Goal: Information Seeking & Learning: Learn about a topic

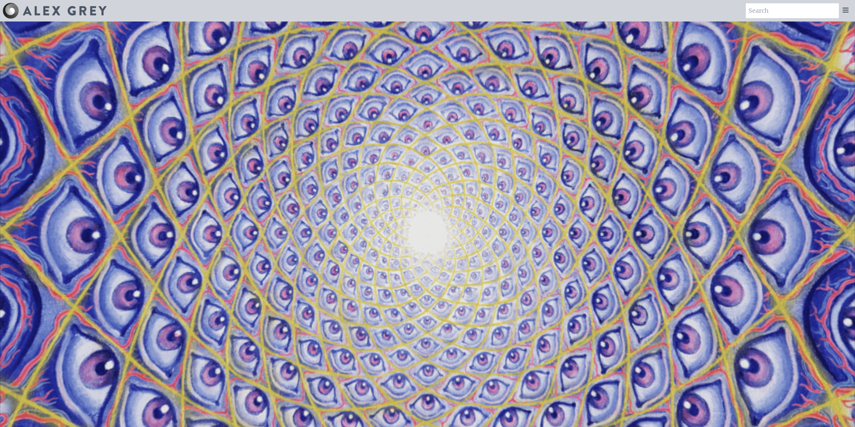
click at [743, 96] on video "Your browser does not support the video tag." at bounding box center [427, 235] width 855 height 481
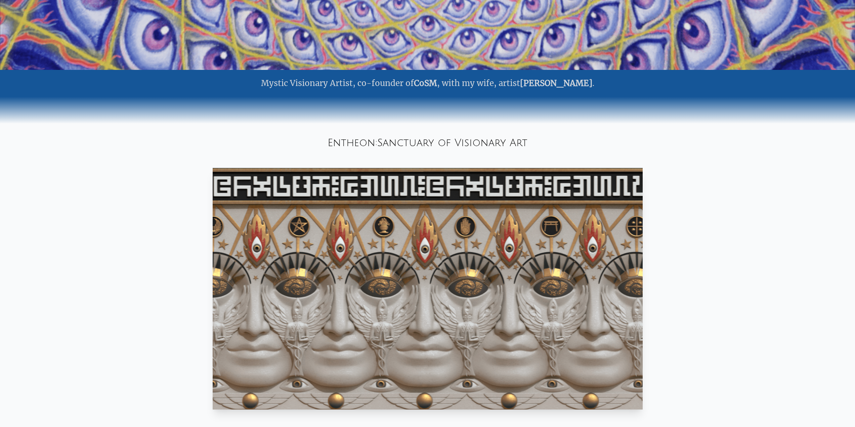
scroll to position [470, 0]
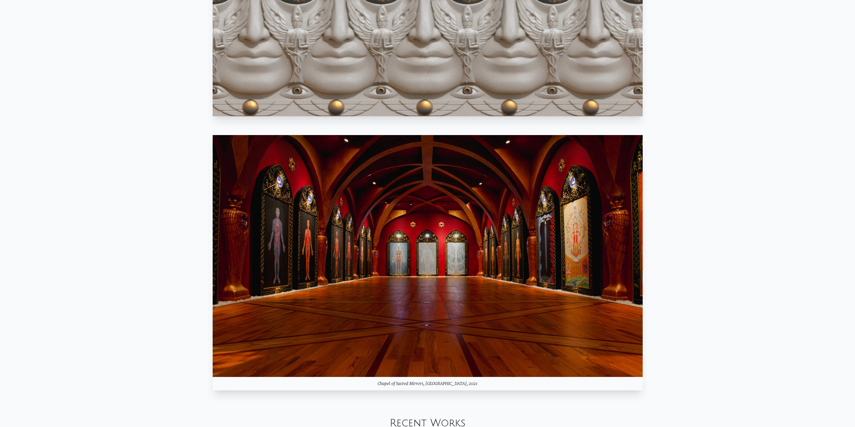
click at [481, 258] on img at bounding box center [428, 256] width 430 height 242
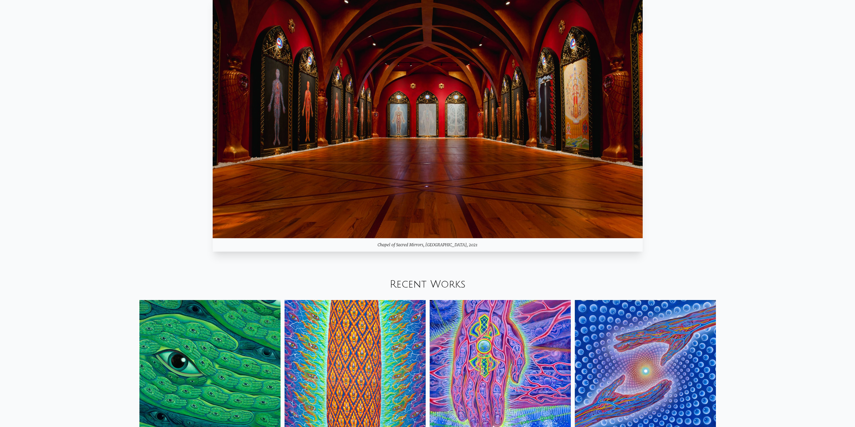
scroll to position [907, 0]
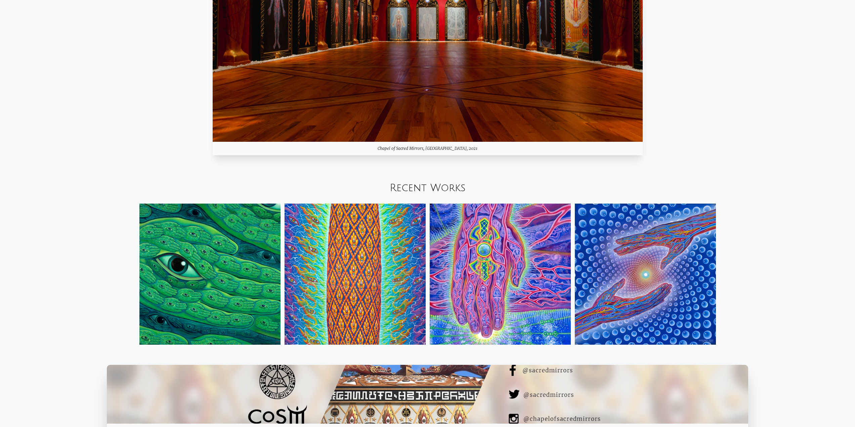
click at [530, 247] on img at bounding box center [500, 274] width 141 height 141
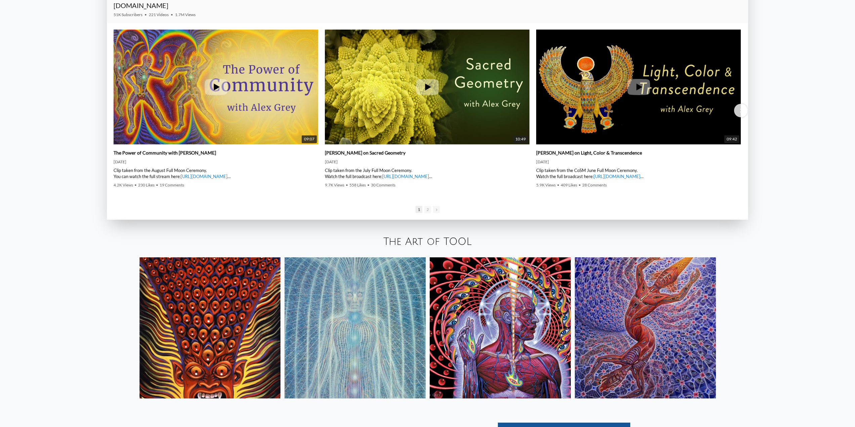
scroll to position [1411, 0]
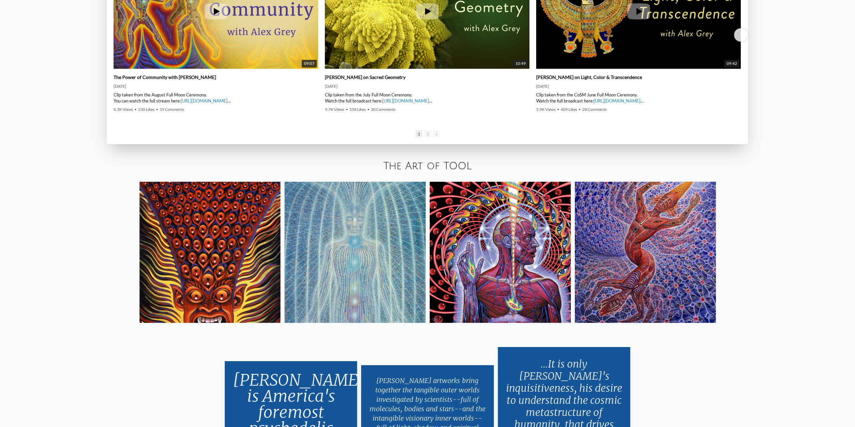
click at [266, 266] on img at bounding box center [209, 252] width 141 height 141
click at [780, 171] on div "The Art of TOOL" at bounding box center [427, 166] width 855 height 23
click at [525, 236] on img at bounding box center [500, 252] width 141 height 141
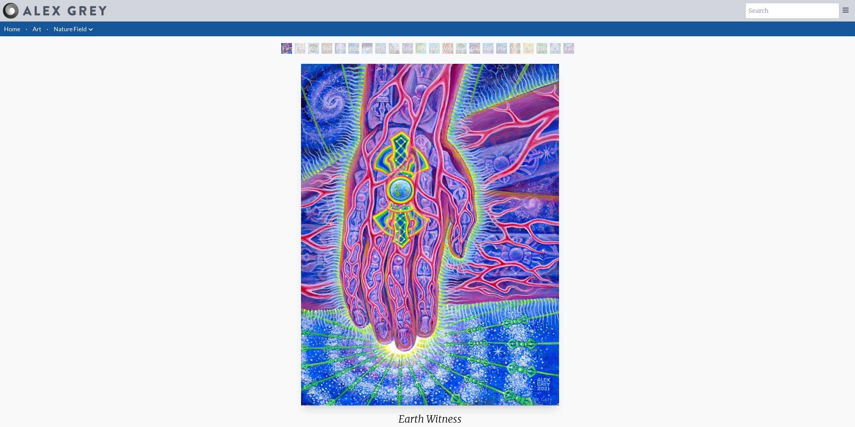
click at [283, 49] on div "Earth Witness" at bounding box center [286, 48] width 11 height 11
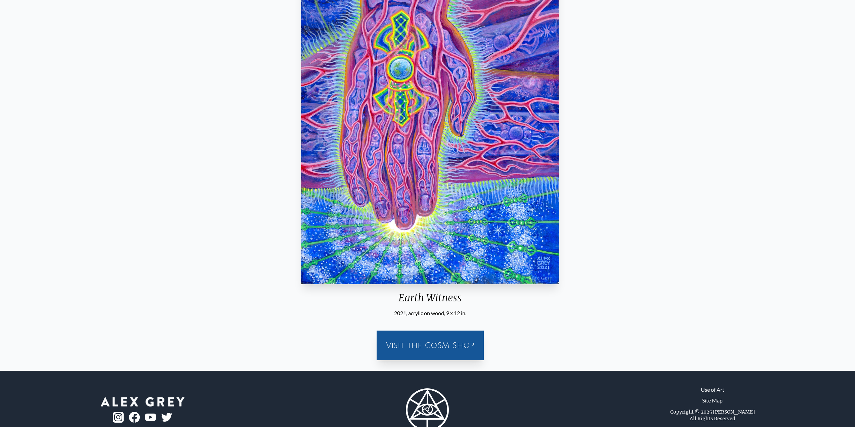
scroll to position [42, 0]
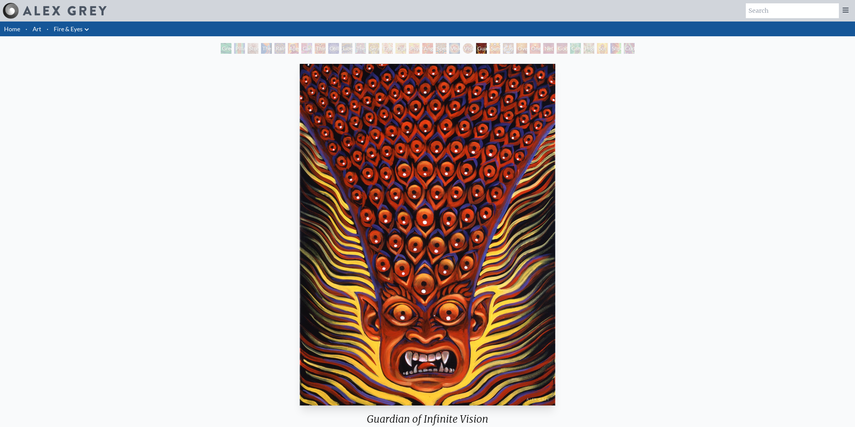
click at [487, 50] on div "Guardian of Infinite Vision" at bounding box center [481, 48] width 11 height 11
click at [487, 49] on div "Guardian of Infinite Vision" at bounding box center [481, 48] width 11 height 11
click at [527, 46] on div "Oversoul" at bounding box center [521, 48] width 11 height 11
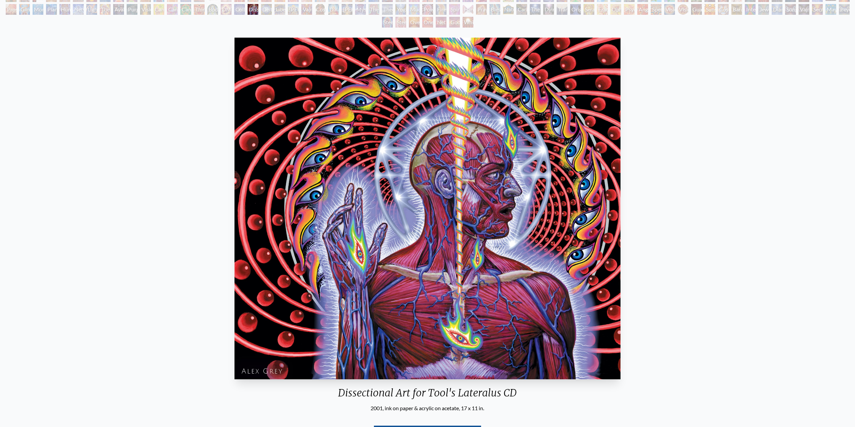
scroll to position [67, 0]
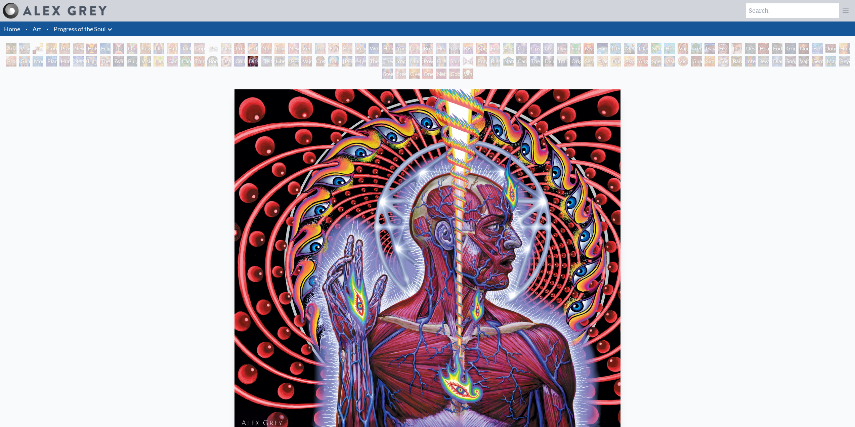
click at [81, 31] on link "Progress of the Soul" at bounding box center [80, 28] width 52 height 9
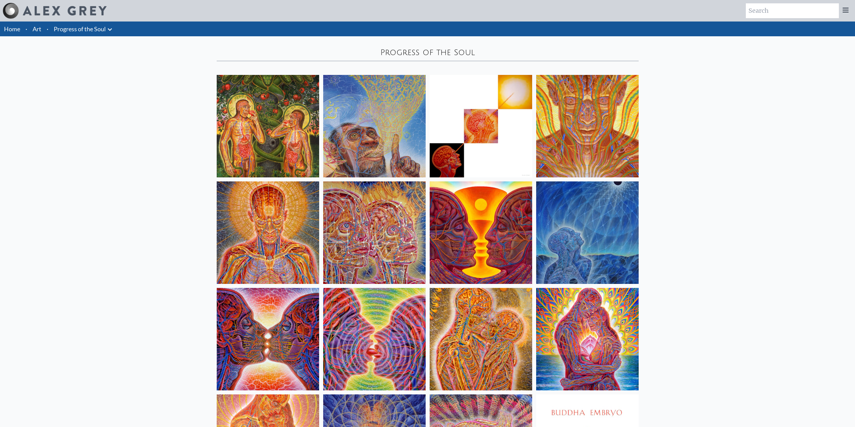
click at [605, 217] on img at bounding box center [587, 232] width 102 height 102
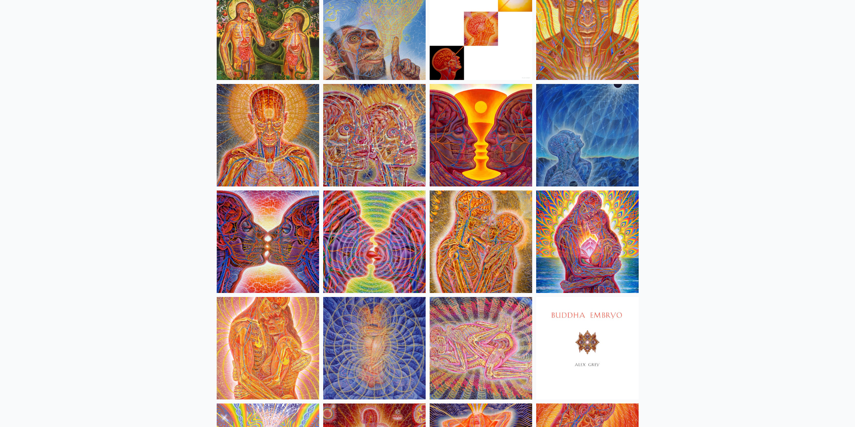
scroll to position [134, 0]
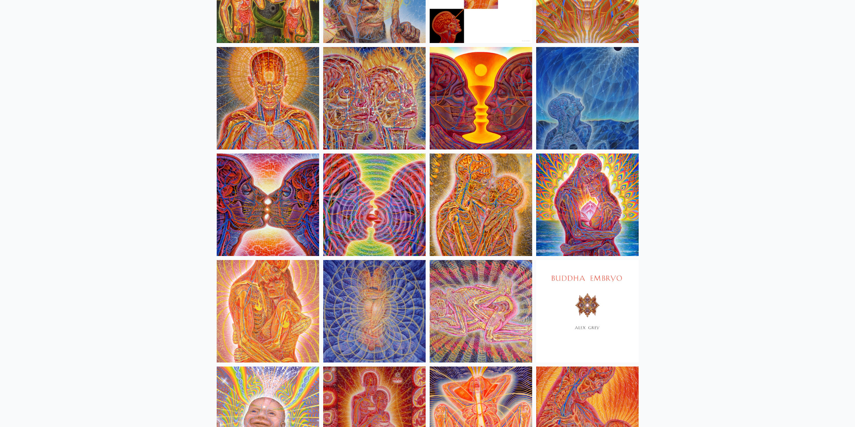
drag, startPoint x: 697, startPoint y: 204, endPoint x: 707, endPoint y: 197, distance: 12.3
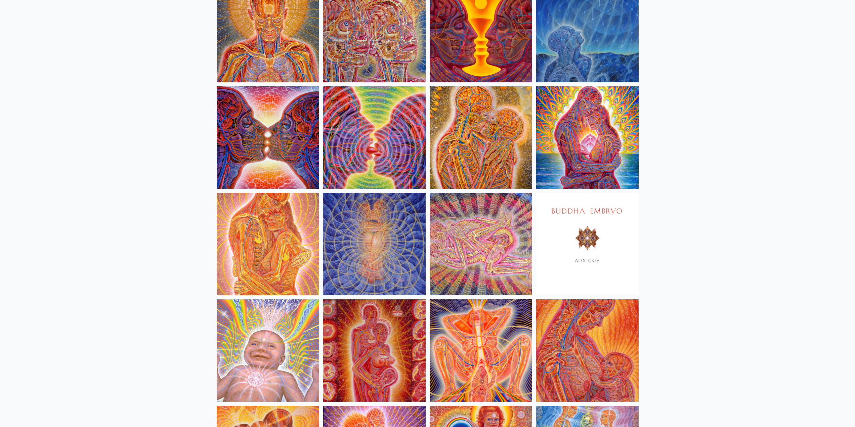
click at [365, 231] on img at bounding box center [374, 244] width 102 height 102
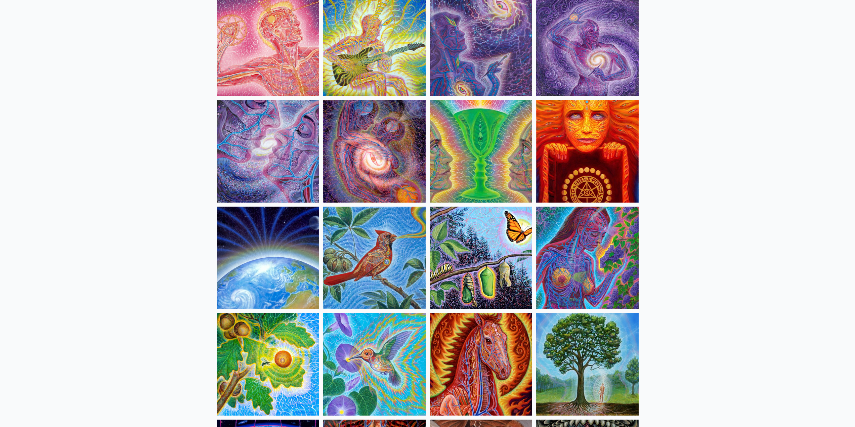
scroll to position [1041, 0]
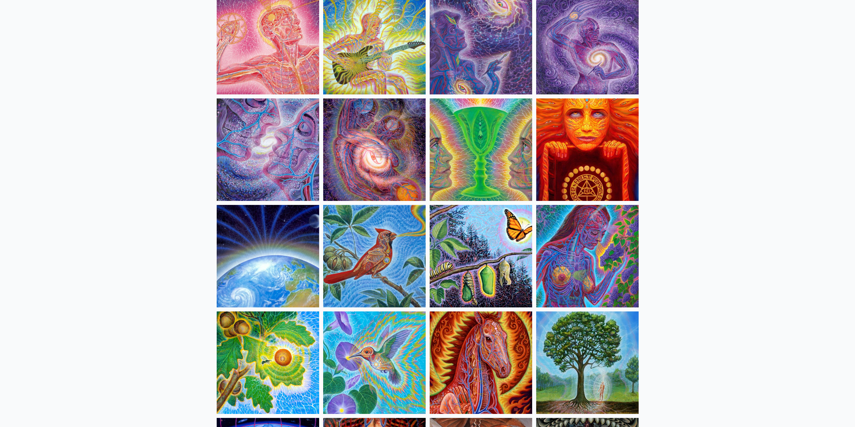
click at [369, 161] on img at bounding box center [374, 149] width 102 height 102
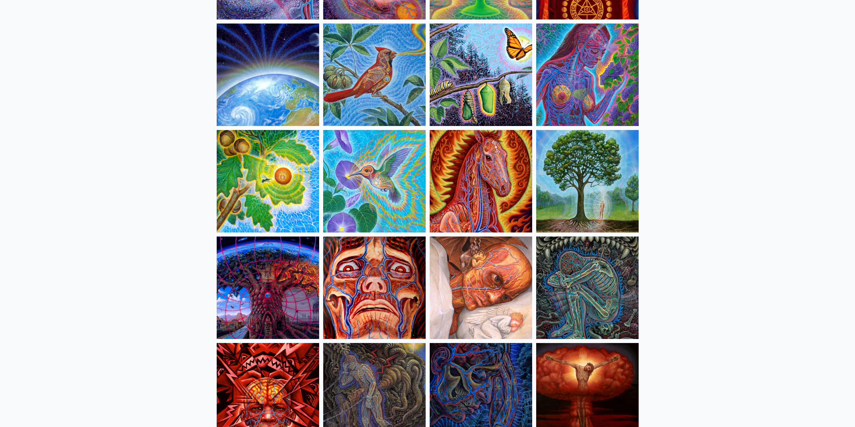
scroll to position [1276, 0]
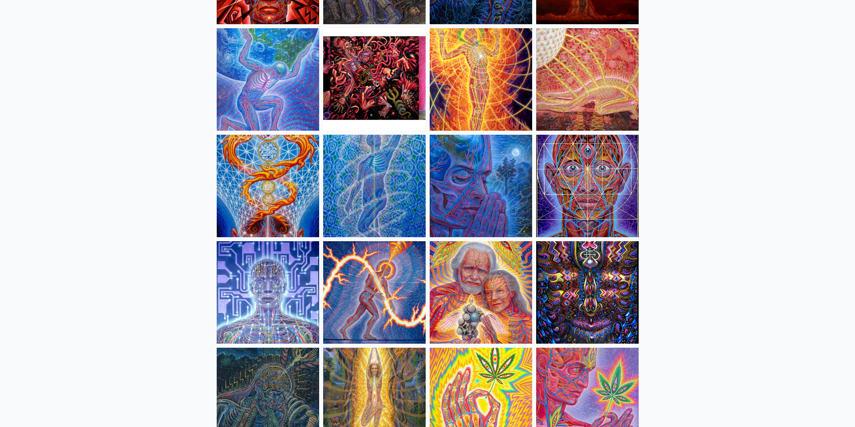
scroll to position [1646, 0]
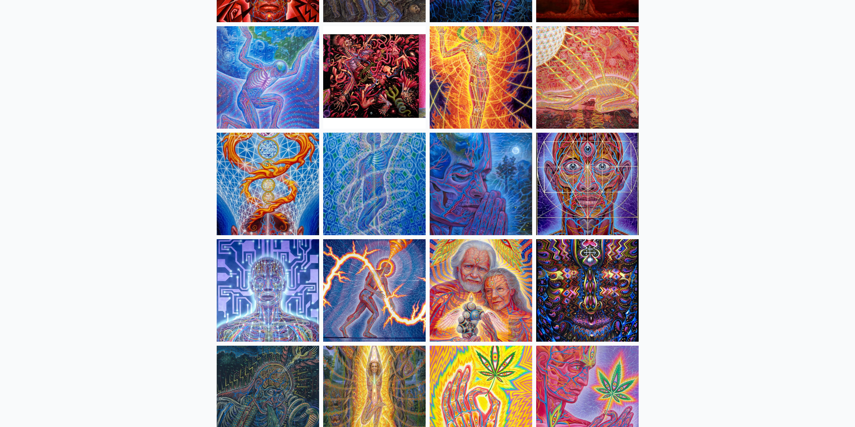
click at [727, 169] on div "Home · Art · Progress of the Soul Anatomical Drawings" at bounding box center [427, 218] width 855 height 3684
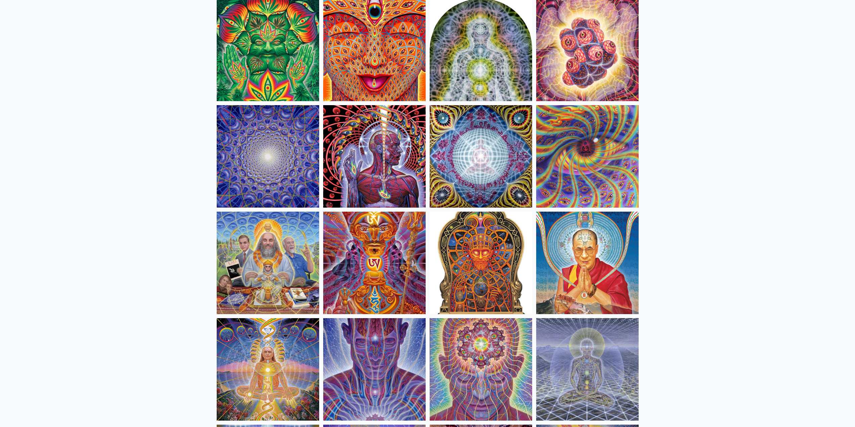
scroll to position [2082, 0]
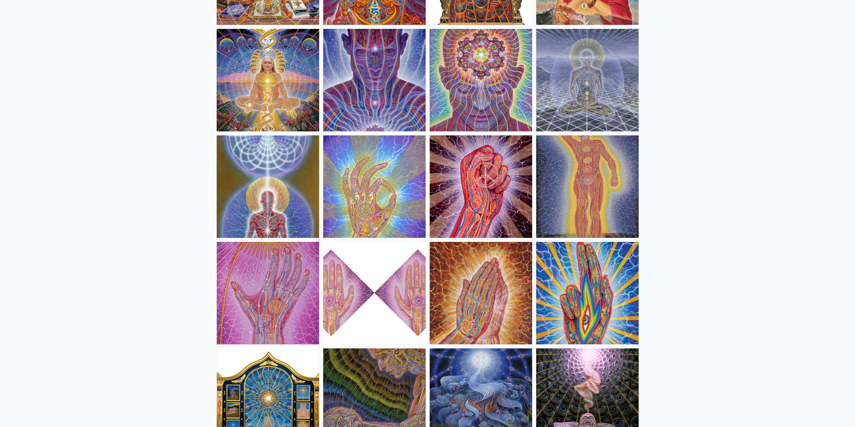
scroll to position [2418, 0]
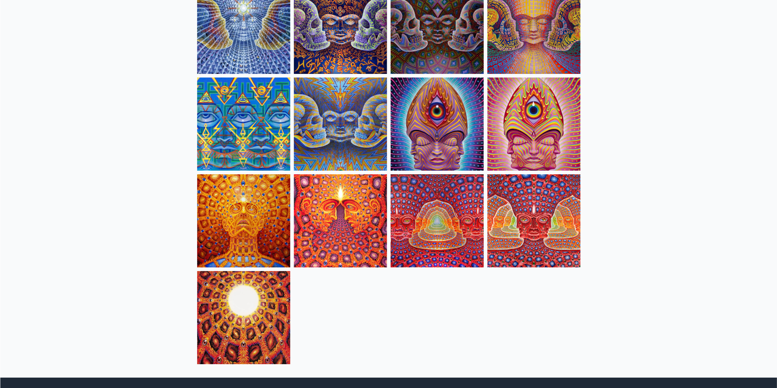
scroll to position [3291, 0]
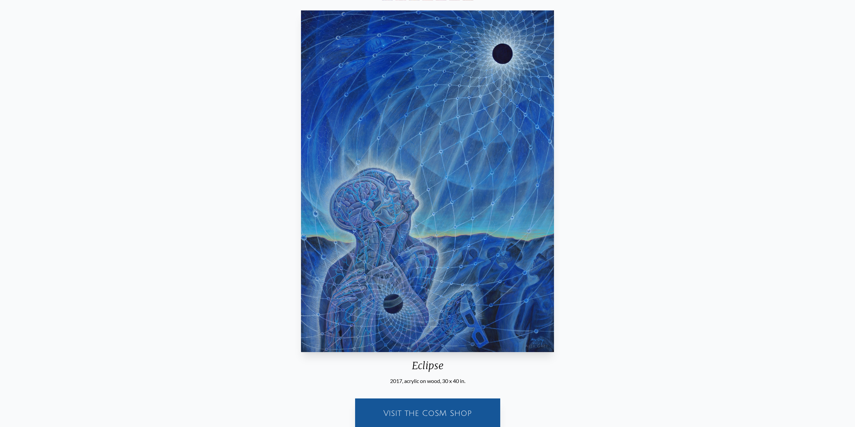
scroll to position [67, 0]
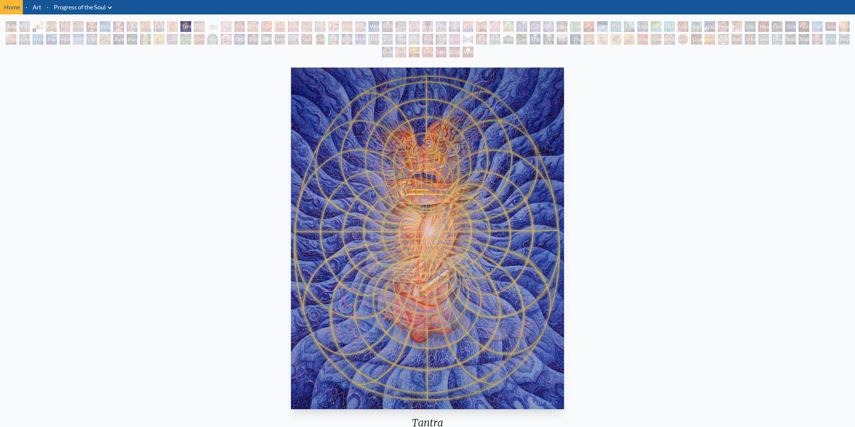
scroll to position [34, 0]
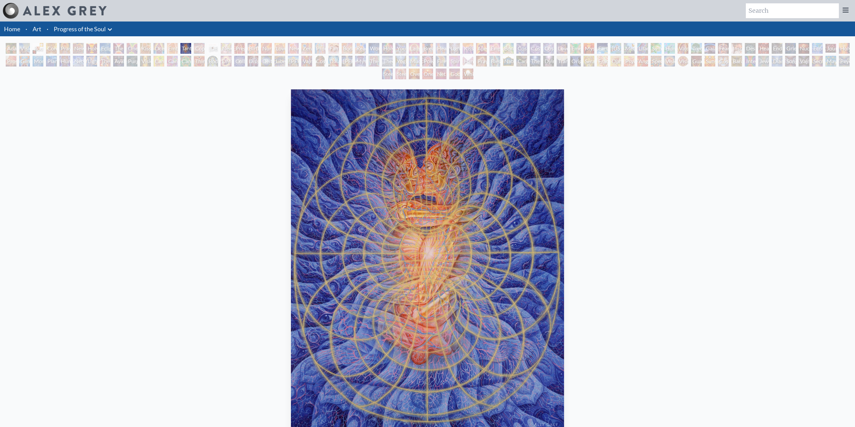
drag, startPoint x: 629, startPoint y: 205, endPoint x: 633, endPoint y: 199, distance: 6.8
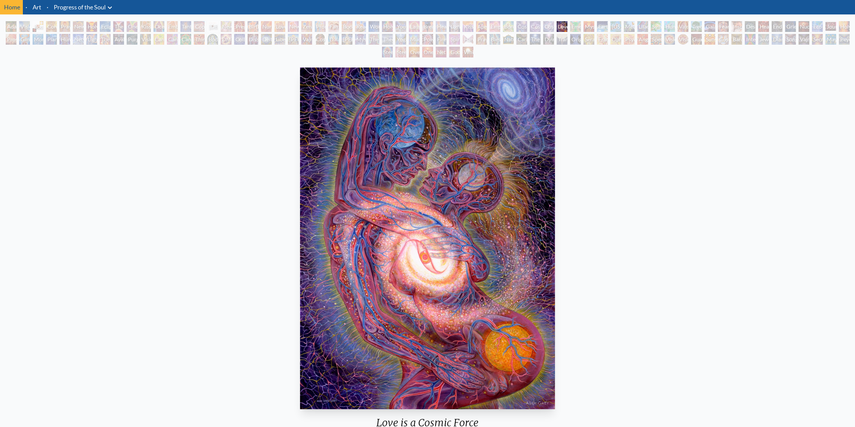
scroll to position [34, 0]
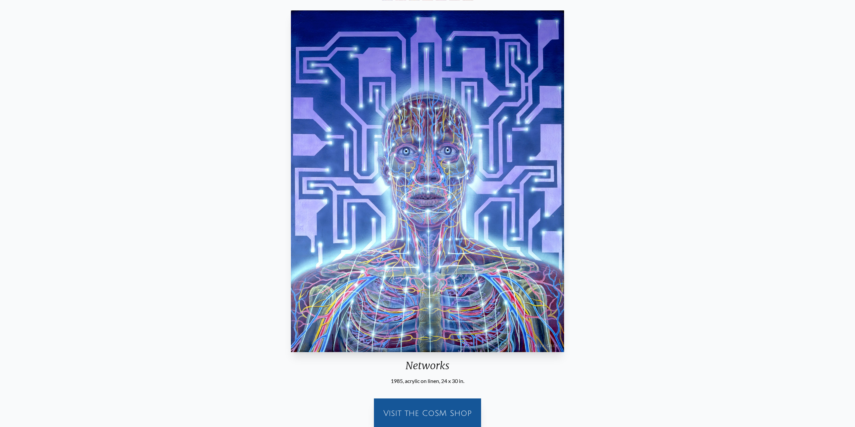
scroll to position [67, 0]
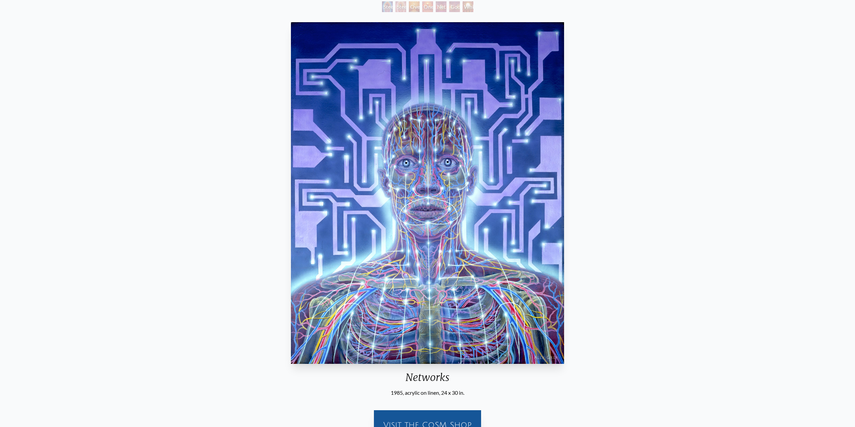
click at [636, 143] on div "Networks 1985, acrylic on linen, 24 x 30 in. Visit the CoSM Shop" at bounding box center [427, 232] width 844 height 426
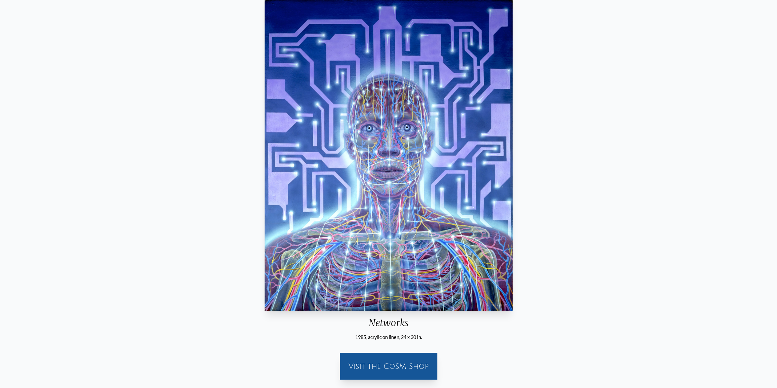
scroll to position [101, 0]
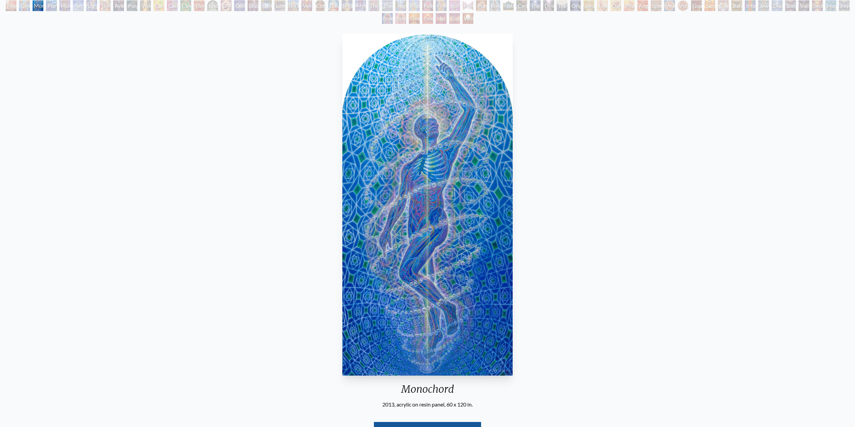
scroll to position [67, 0]
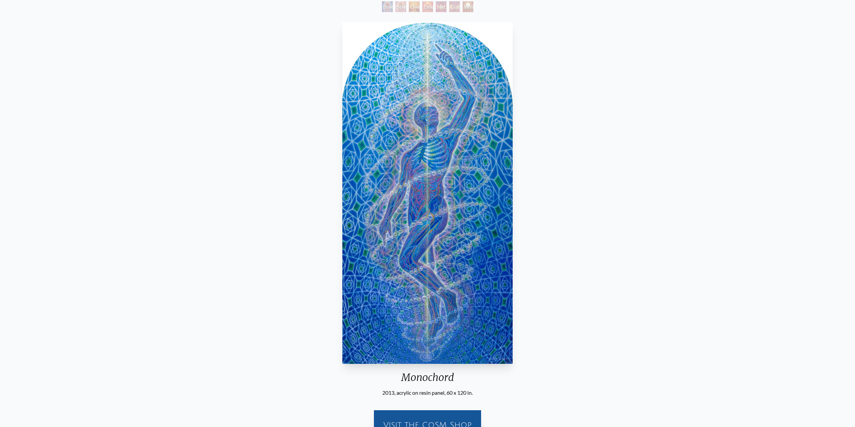
click at [571, 224] on div "Monochord 2013, acrylic on resin panel, 60 x 120 in. Visit the CoSM Shop" at bounding box center [427, 232] width 844 height 426
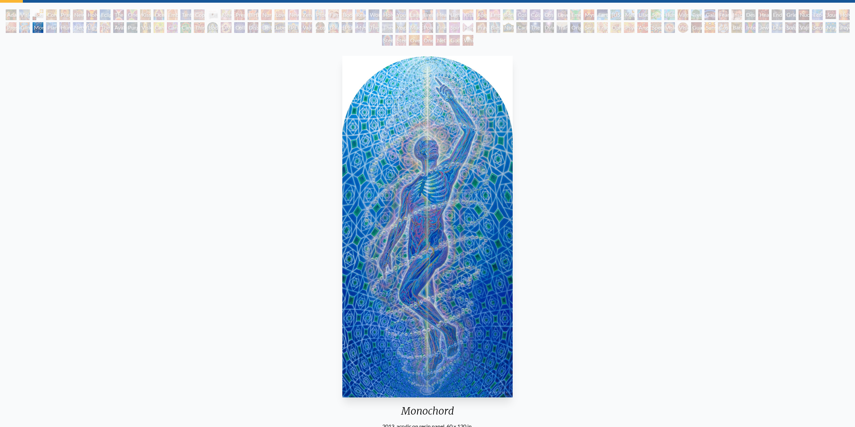
click at [442, 211] on img "66 / 133" at bounding box center [427, 227] width 170 height 342
